Goal: Task Accomplishment & Management: Use online tool/utility

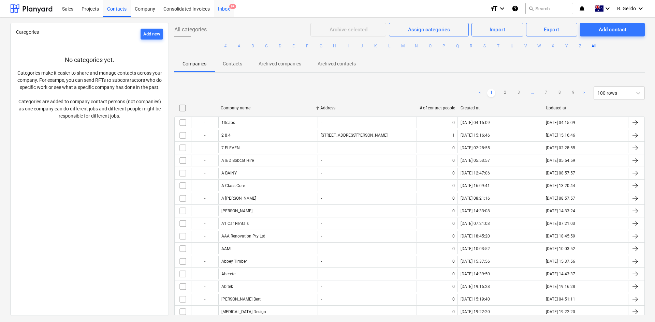
click at [219, 4] on div "Inbox 9+" at bounding box center [224, 8] width 20 height 17
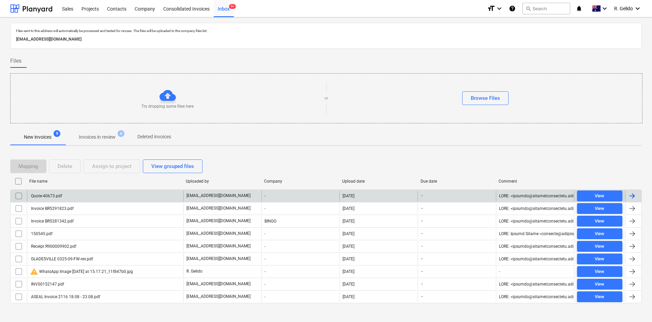
click at [78, 198] on div "Quote-40673.pdf" at bounding box center [105, 196] width 157 height 11
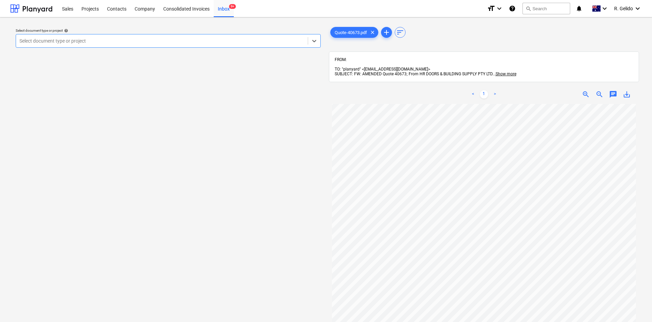
scroll to position [34, 0]
click at [225, 45] on div "Select document type or project" at bounding box center [162, 41] width 292 height 10
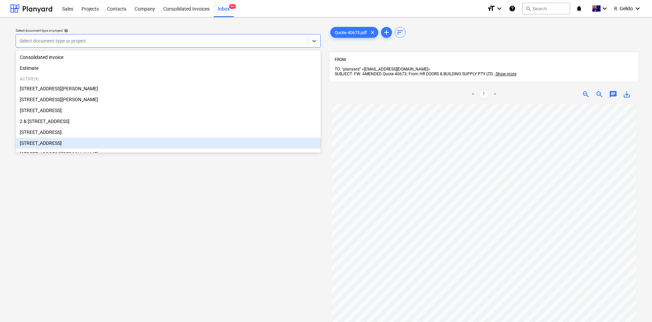
scroll to position [27, 0]
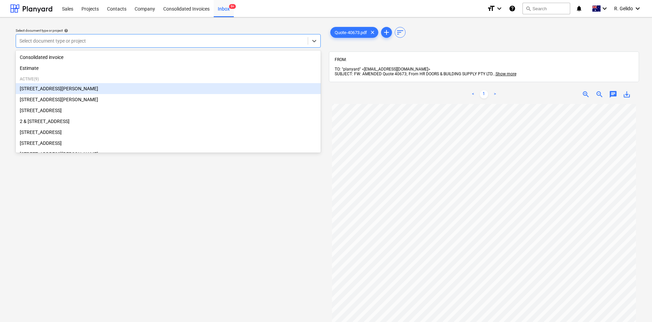
click at [84, 88] on div "[STREET_ADDRESS][PERSON_NAME]" at bounding box center [168, 88] width 305 height 11
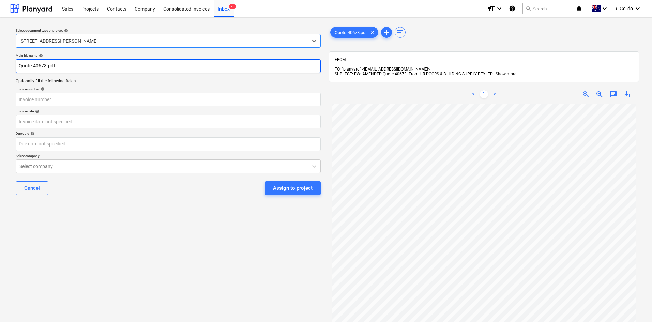
click at [18, 66] on input "Quote-40673.pdf" at bounding box center [168, 66] width 305 height 14
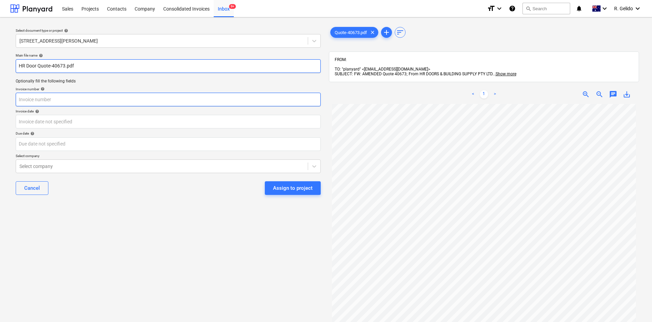
type input "HR Door Quote-40673.pdf"
click at [39, 98] on input "text" at bounding box center [168, 100] width 305 height 14
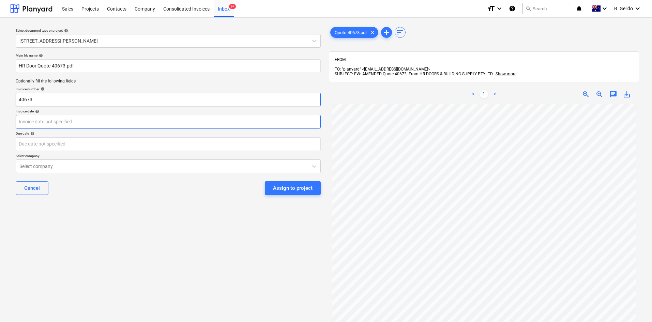
type input "40673"
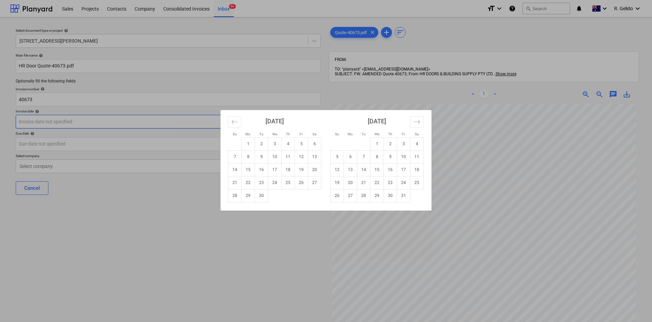
click at [52, 127] on body "Sales Projects Contacts Company Consolidated Invoices Inbox 9+ format_size keyb…" at bounding box center [326, 161] width 652 height 322
click at [248, 195] on td "29" at bounding box center [248, 195] width 13 height 13
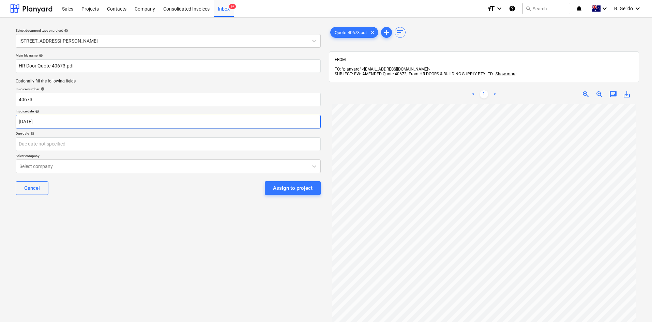
click at [73, 125] on body "Sales Projects Contacts Company Consolidated Invoices Inbox 9+ format_size keyb…" at bounding box center [326, 161] width 652 height 322
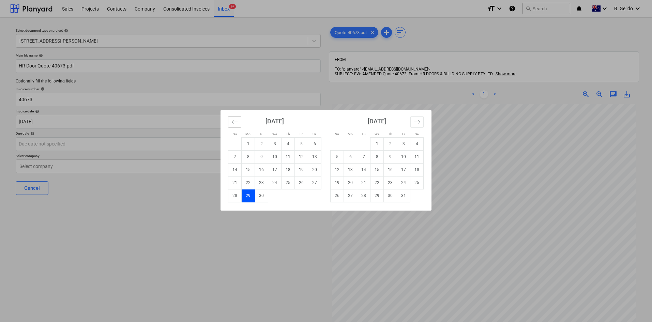
click at [231, 121] on button "Move backward to switch to the previous month." at bounding box center [234, 122] width 13 height 12
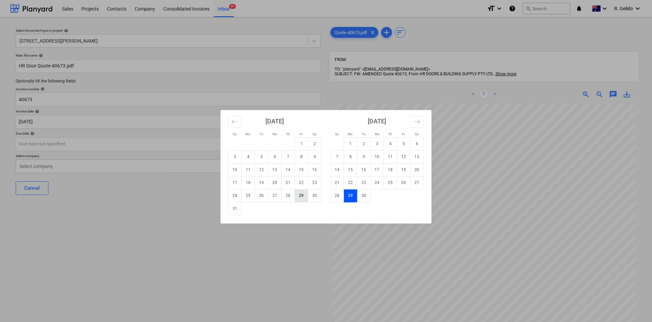
click at [301, 197] on td "29" at bounding box center [301, 195] width 13 height 13
type input "[DATE]"
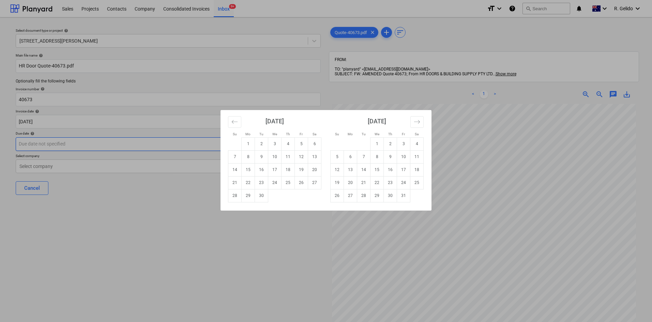
click at [72, 144] on body "Sales Projects Contacts Company Consolidated Invoices Inbox 9+ format_size keyb…" at bounding box center [326, 161] width 652 height 322
click at [231, 122] on button "Move backward to switch to the previous month." at bounding box center [234, 122] width 13 height 12
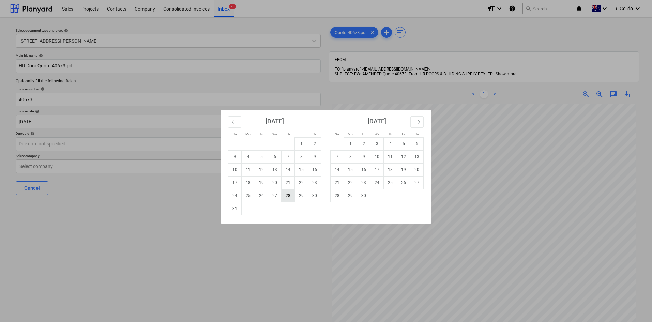
click at [290, 197] on td "28" at bounding box center [288, 195] width 13 height 13
type input "[DATE]"
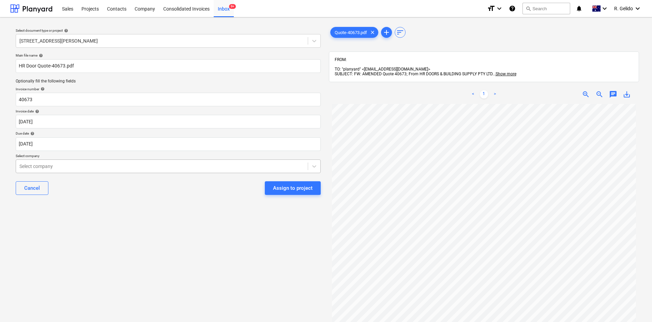
click at [78, 168] on div at bounding box center [161, 166] width 285 height 7
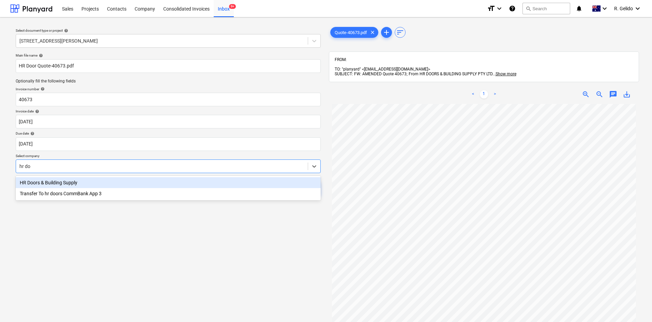
type input "hr doo"
click at [84, 184] on div "HR Doors & Building Supply" at bounding box center [168, 182] width 305 height 11
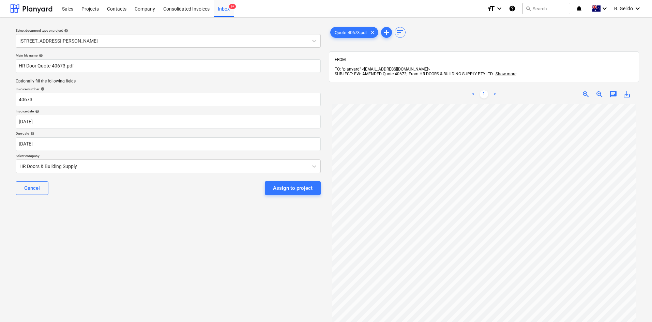
drag, startPoint x: 155, startPoint y: 218, endPoint x: 228, endPoint y: 216, distance: 73.7
click at [155, 218] on div "Select document type or project help [STREET_ADDRESS][PERSON_NAME] file name he…" at bounding box center [168, 216] width 316 height 387
click at [297, 188] on div "Assign to project" at bounding box center [293, 188] width 40 height 9
